Goal: Navigation & Orientation: Go to known website

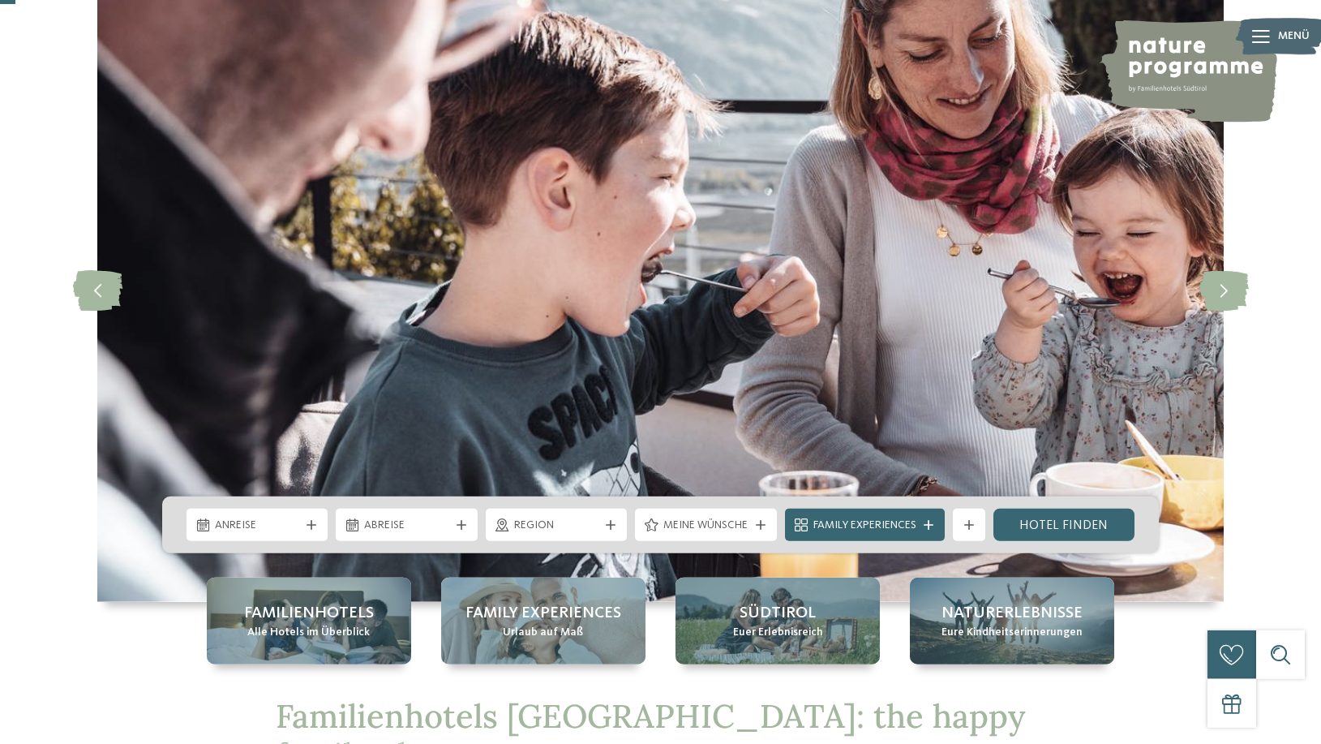
scroll to position [83, 0]
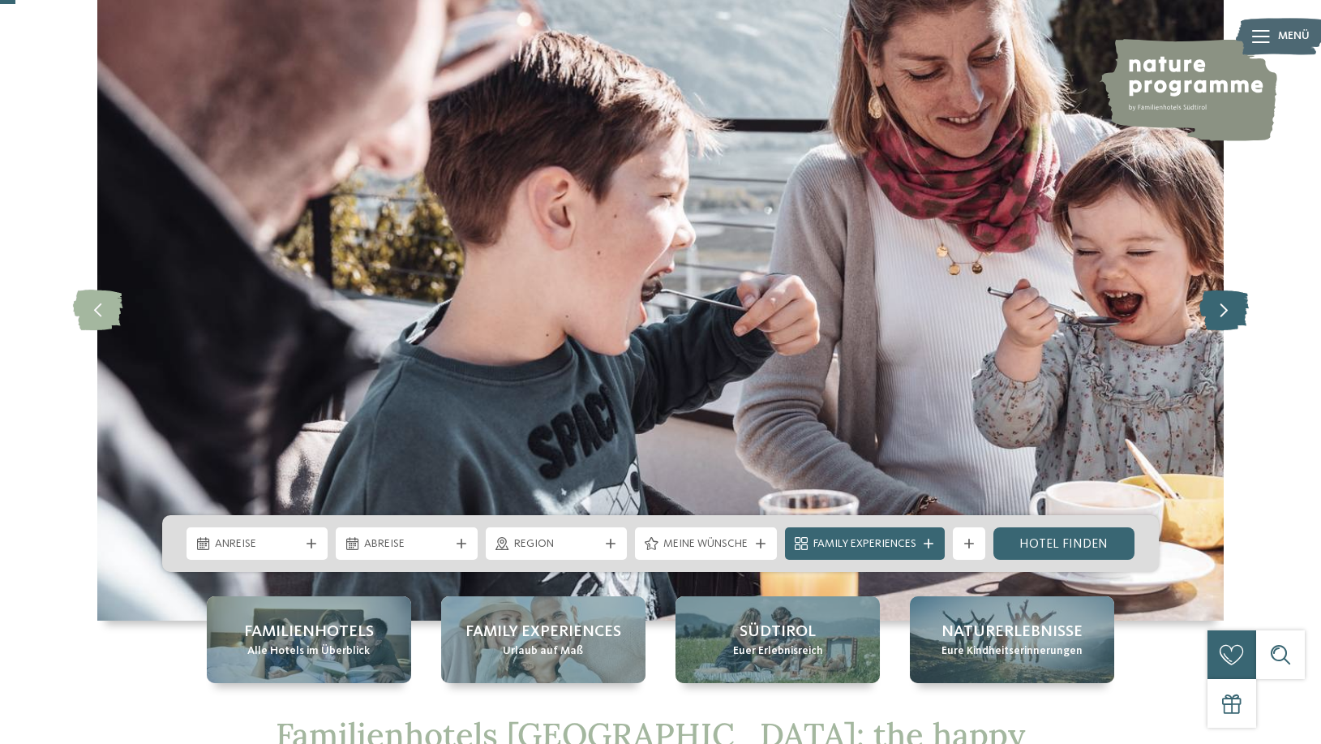
click at [1230, 311] on icon at bounding box center [1223, 309] width 49 height 41
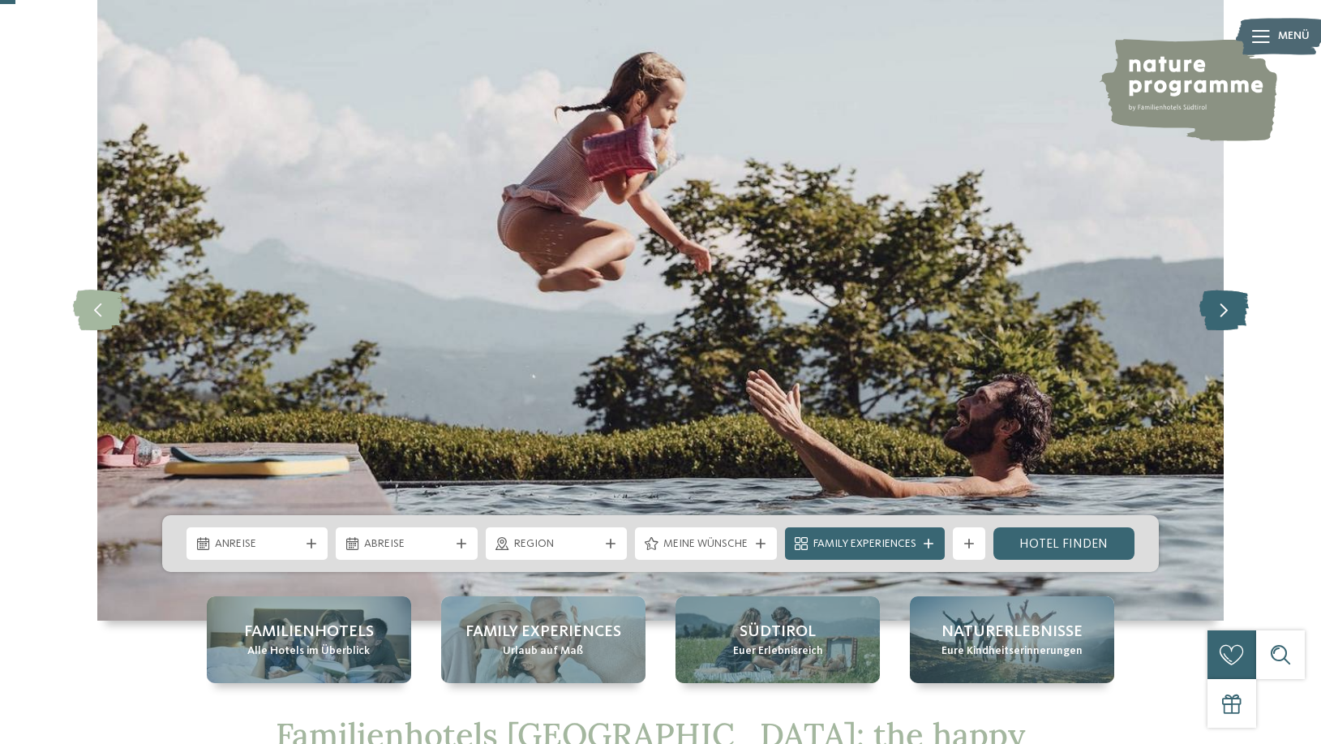
click at [1230, 311] on icon at bounding box center [1223, 309] width 49 height 41
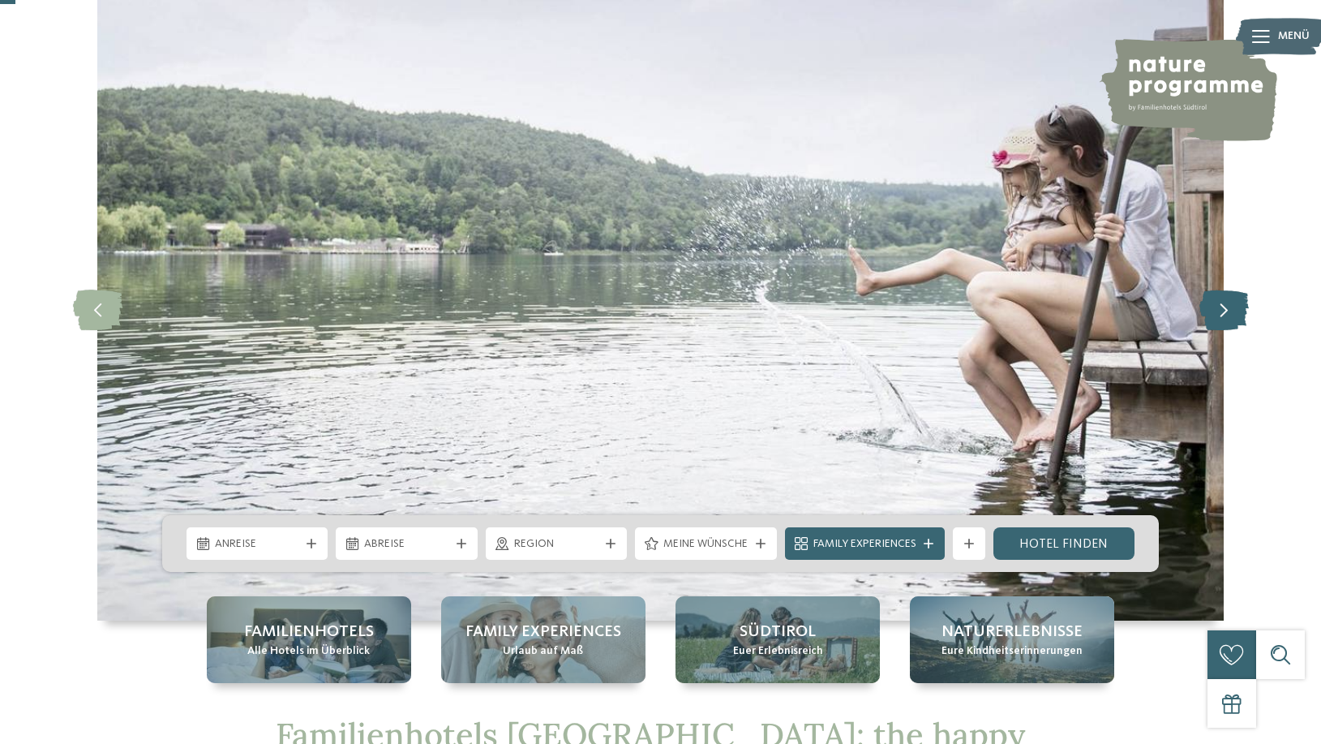
click at [1230, 311] on icon at bounding box center [1223, 309] width 49 height 41
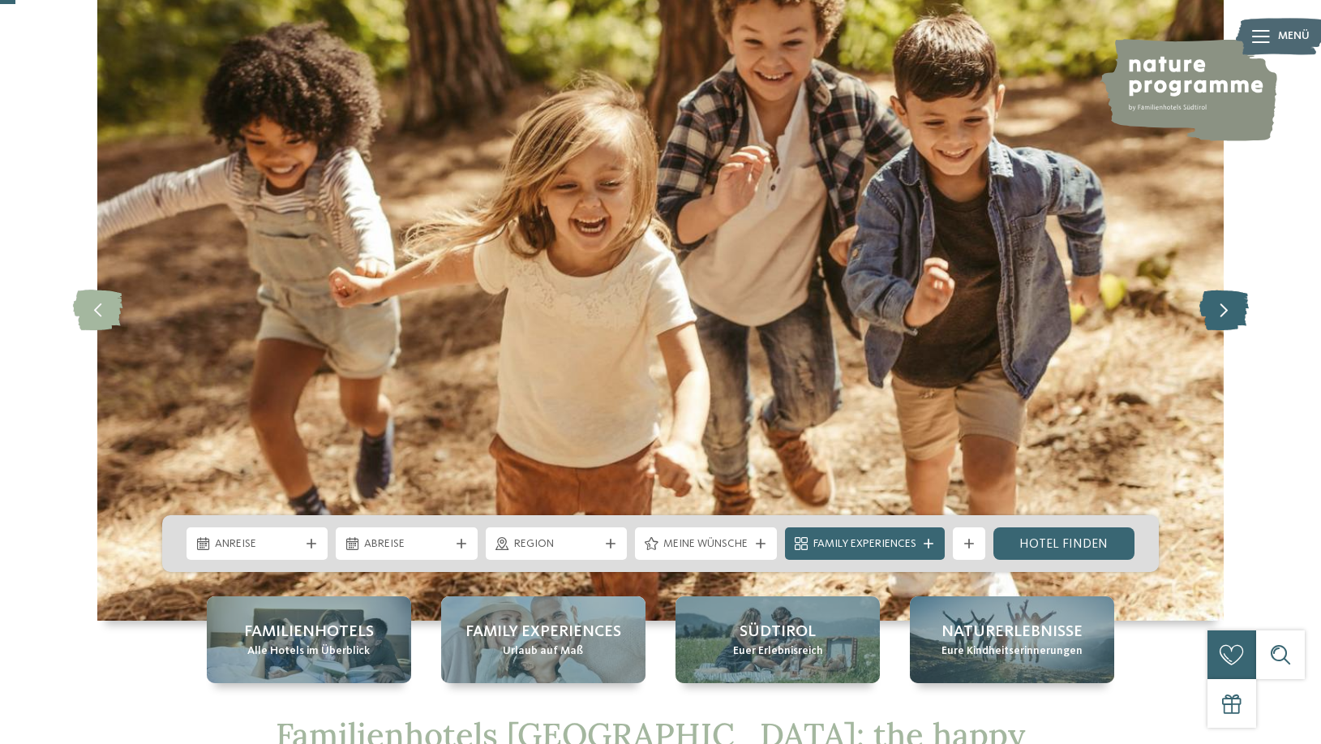
click at [1230, 311] on icon at bounding box center [1223, 309] width 49 height 41
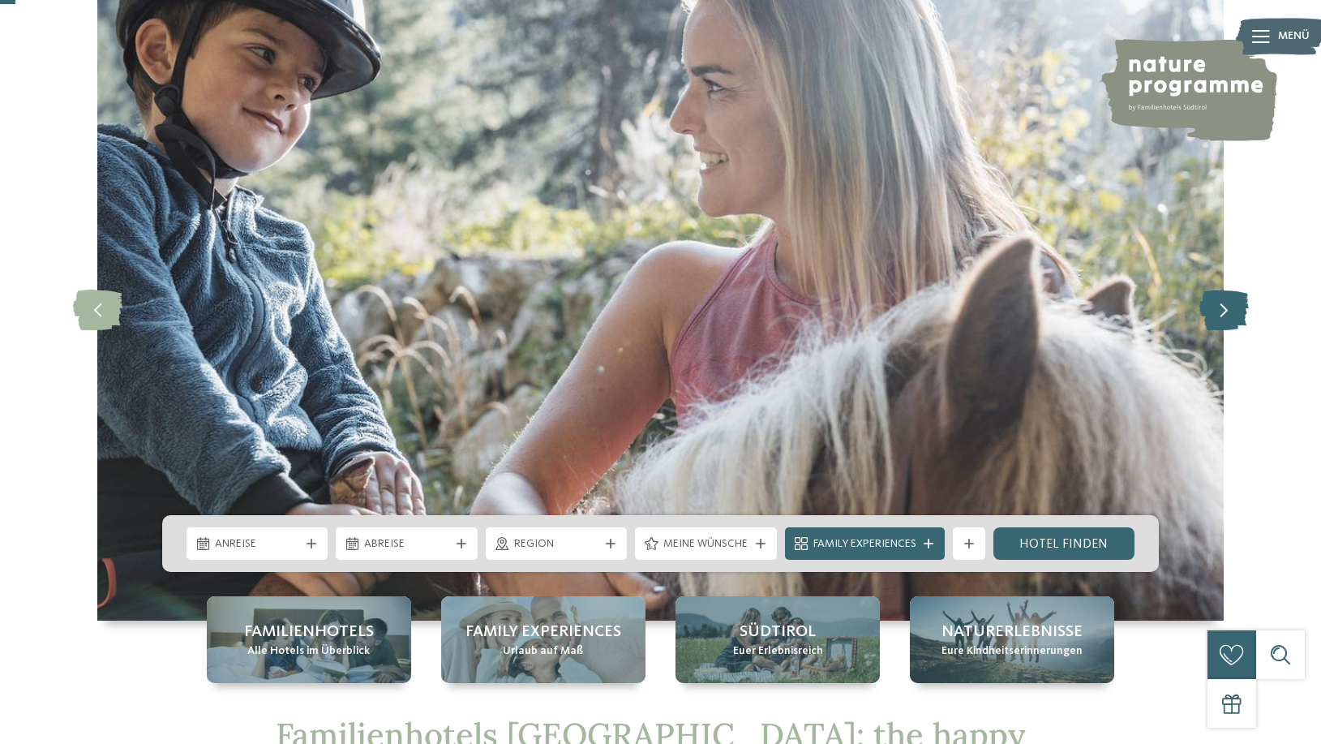
click at [1228, 314] on icon at bounding box center [1223, 309] width 49 height 41
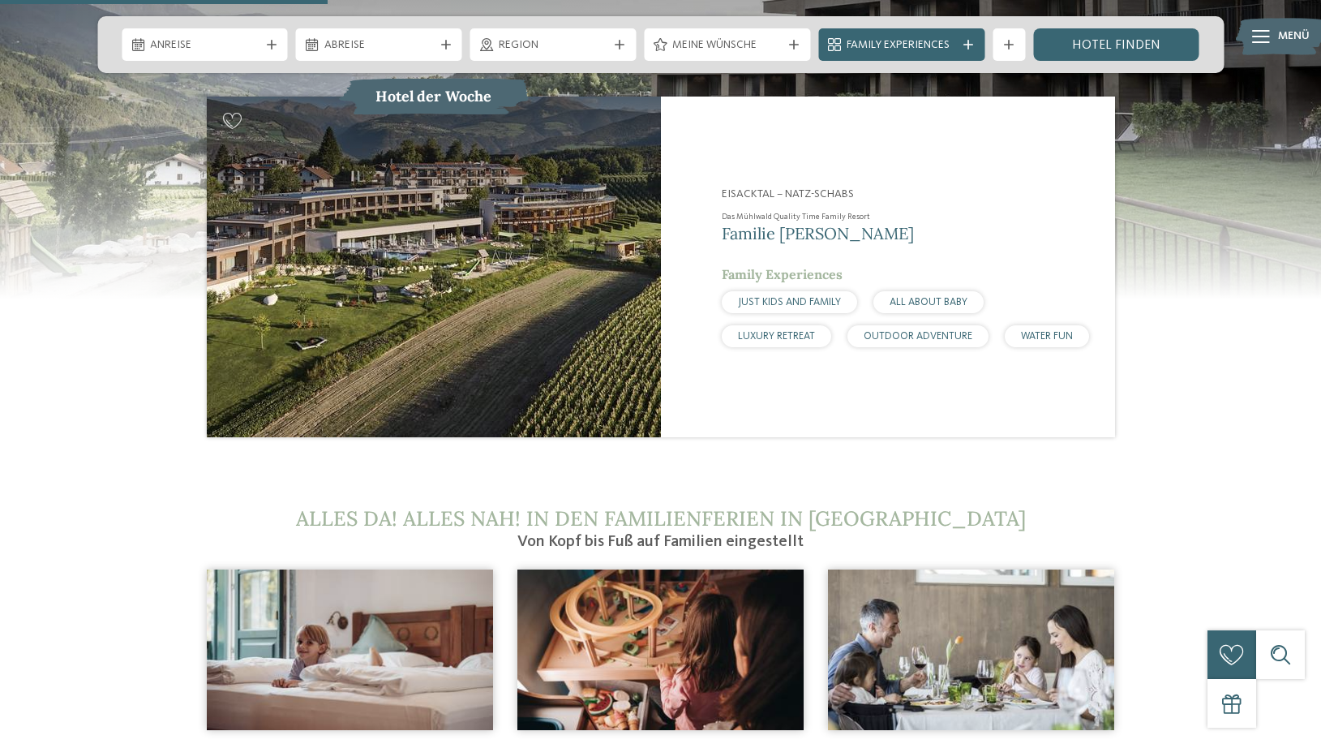
scroll to position [1654, 0]
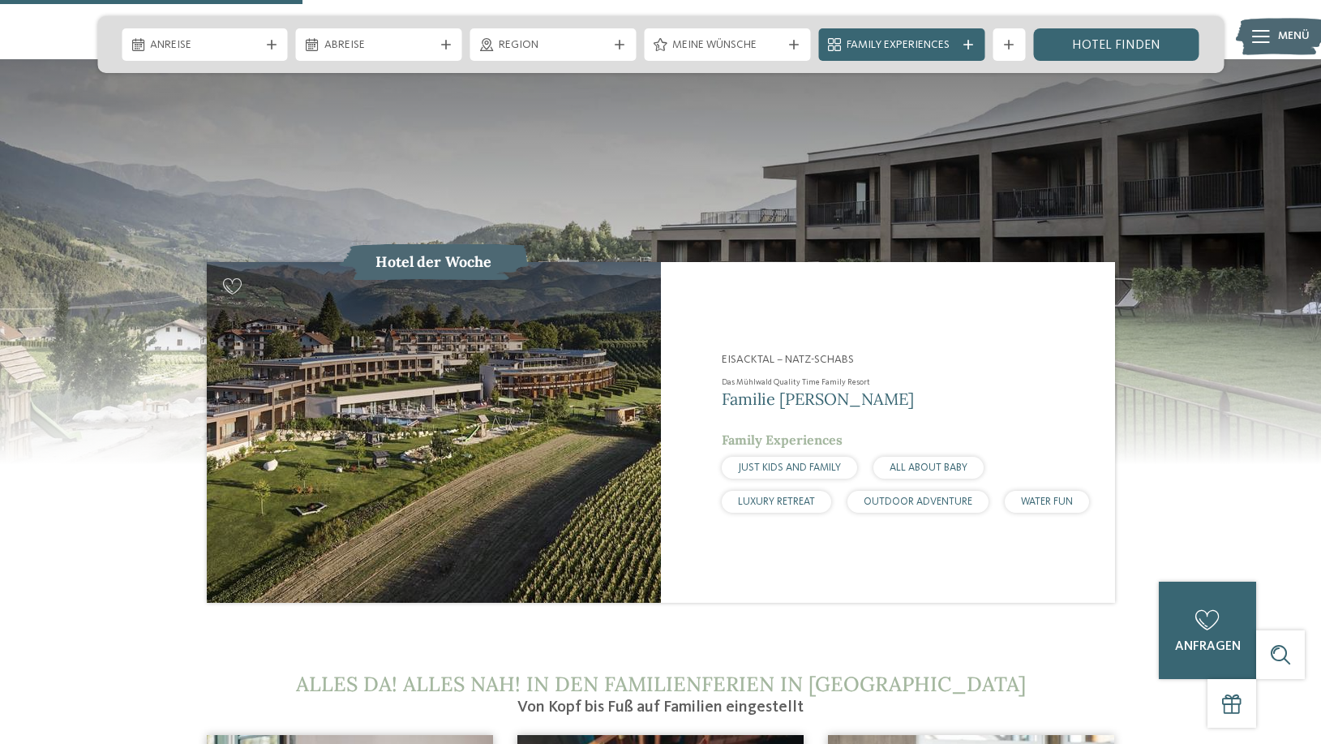
click at [774, 376] on h2 "Das Mühlwald Quality Time Family Resort" at bounding box center [908, 381] width 373 height 11
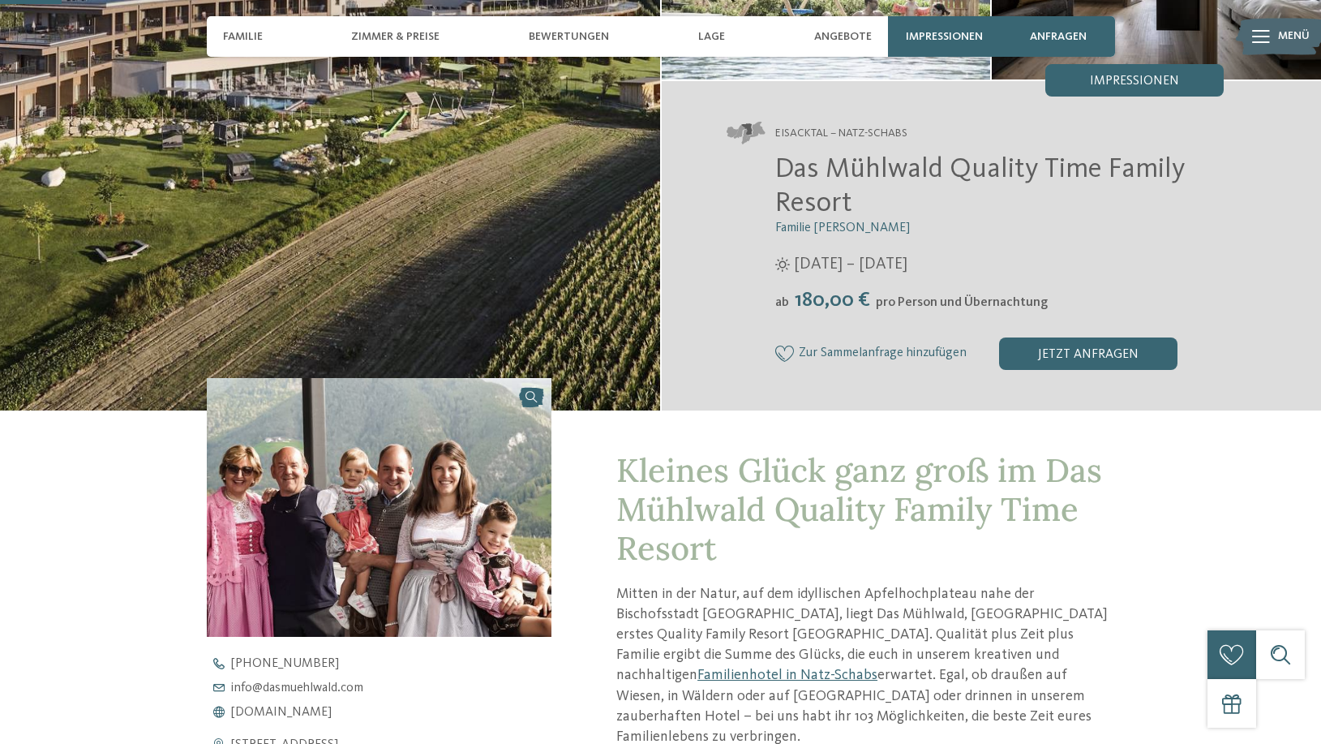
scroll to position [331, 0]
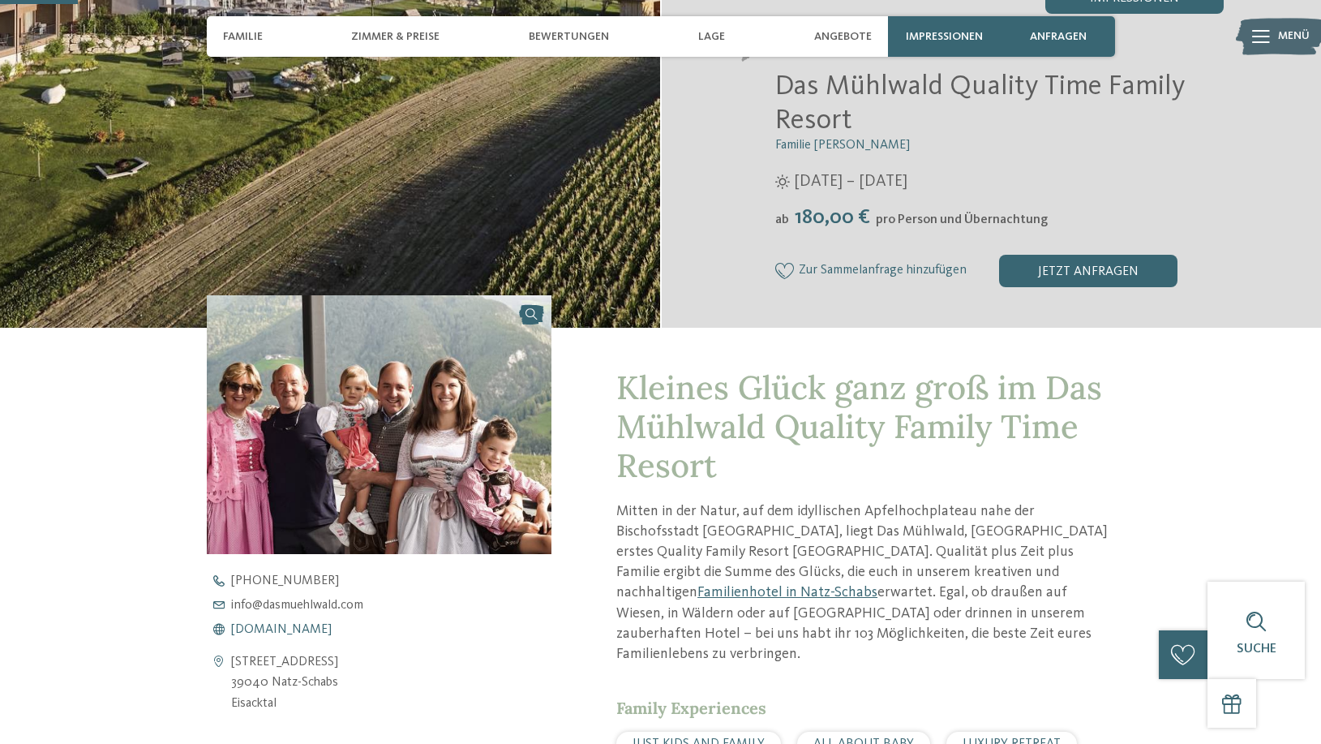
click at [321, 632] on span "www.dasmuehlwald.com" at bounding box center [281, 629] width 101 height 13
click at [294, 608] on span "info@ no-spam. dasmuehlwald. no-spam. com" at bounding box center [297, 604] width 132 height 13
click at [304, 625] on span "www.dasmuehlwald.com" at bounding box center [281, 629] width 101 height 13
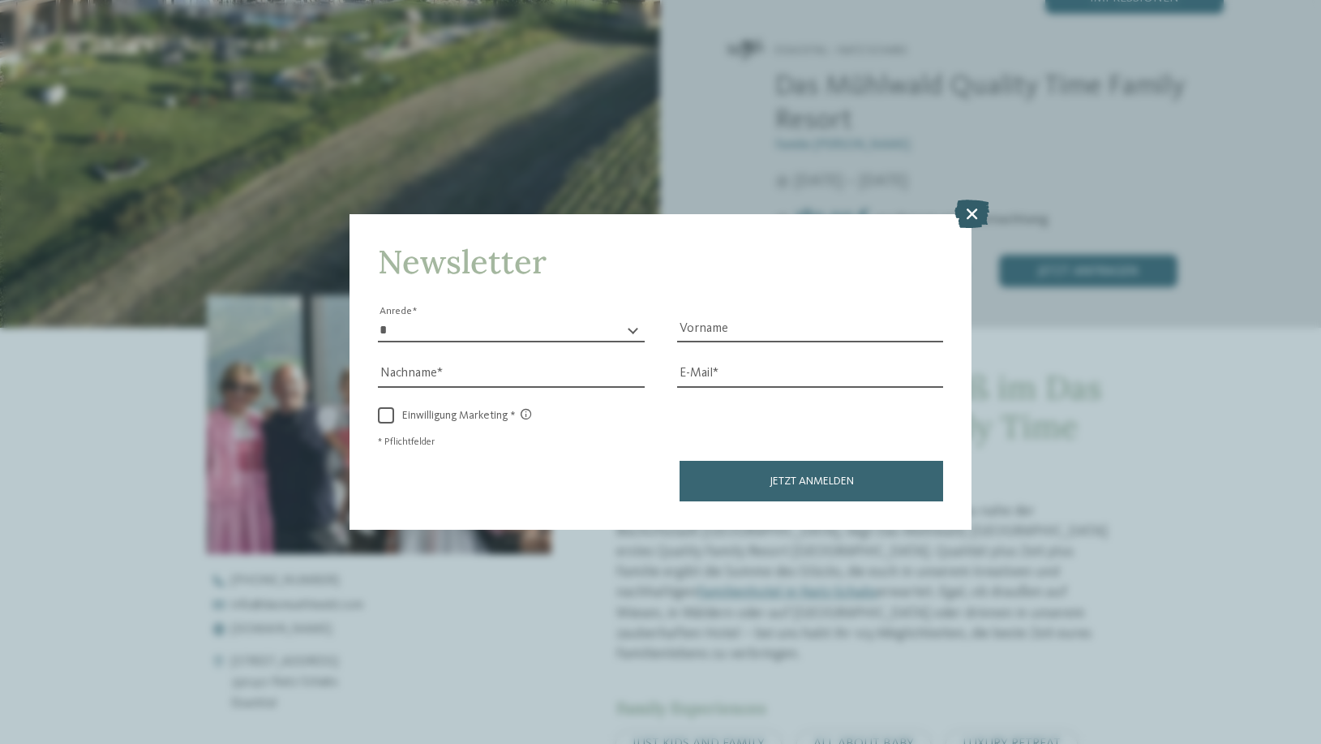
click at [971, 212] on icon at bounding box center [971, 213] width 35 height 28
